Goal: Task Accomplishment & Management: Manage account settings

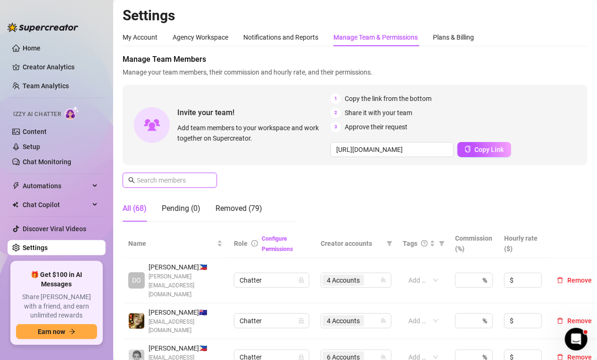
click at [183, 181] on input "text" at bounding box center [170, 180] width 67 height 10
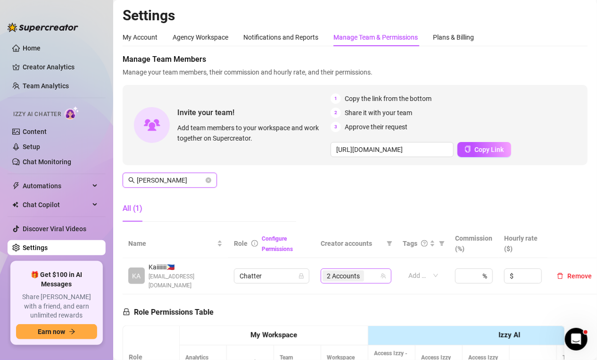
click at [339, 274] on span "2 Accounts" at bounding box center [343, 276] width 33 height 10
type input "[PERSON_NAME]"
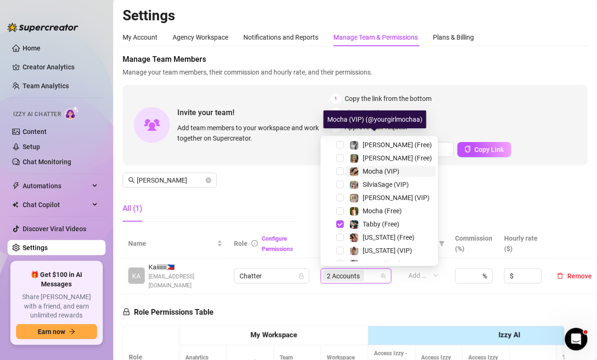
scroll to position [141, 0]
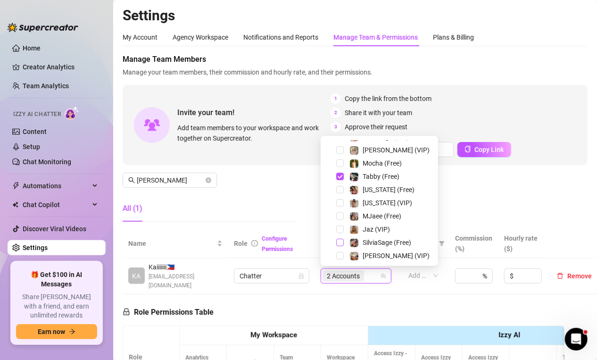
click at [341, 242] on span "Select tree node" at bounding box center [340, 243] width 8 height 8
click at [181, 155] on div "Invite your team! Add team members to your workspace and work together on Super…" at bounding box center [355, 125] width 465 height 80
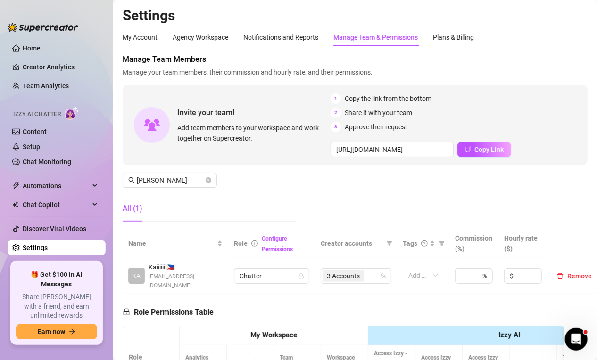
click at [87, 354] on aside "Home Creator Analytics Team Analytics Izzy AI Chatter Content Setup Chat Monito…" at bounding box center [56, 180] width 113 height 360
click at [552, 42] on div "My Account Agency Workspace Notifications and Reports Manage Team & Permissions…" at bounding box center [355, 37] width 465 height 18
